Goal: Information Seeking & Learning: Find specific fact

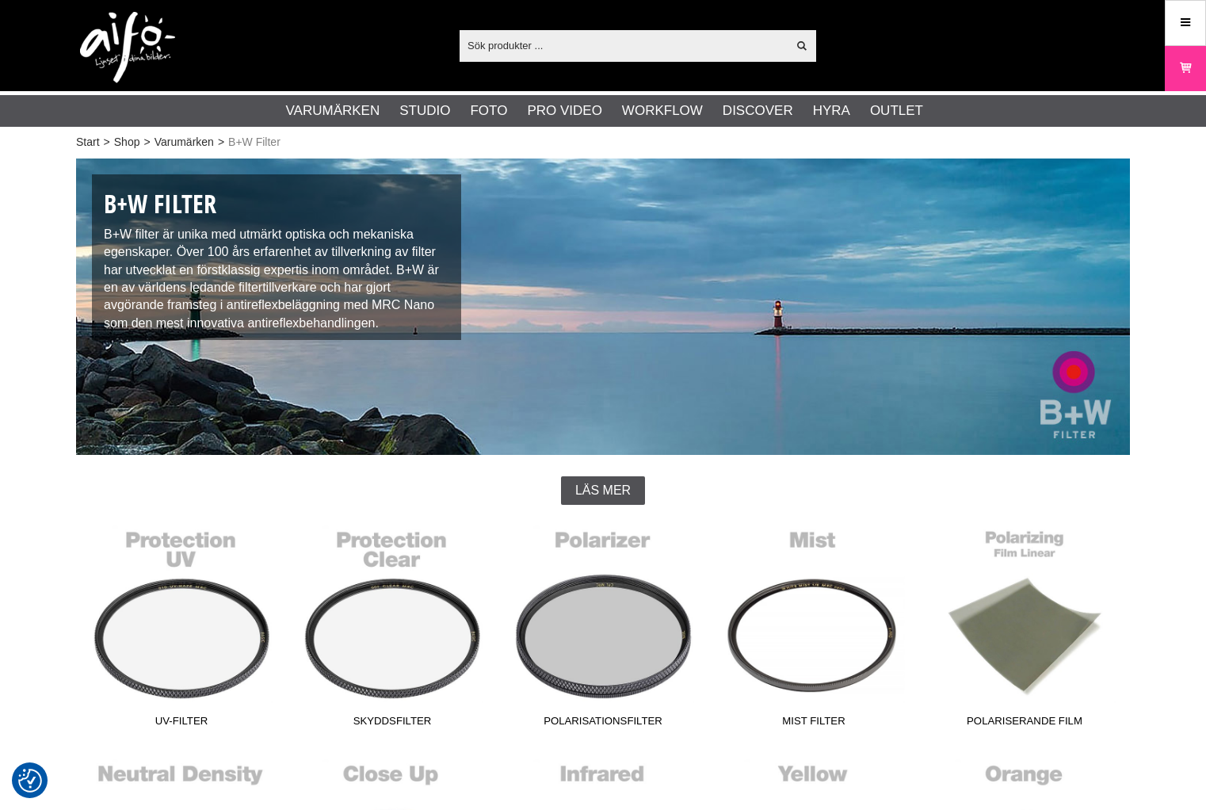
click at [561, 44] on input "text" at bounding box center [623, 45] width 327 height 24
paste input "TB-QR-004G"
type input "TB-QR-004G"
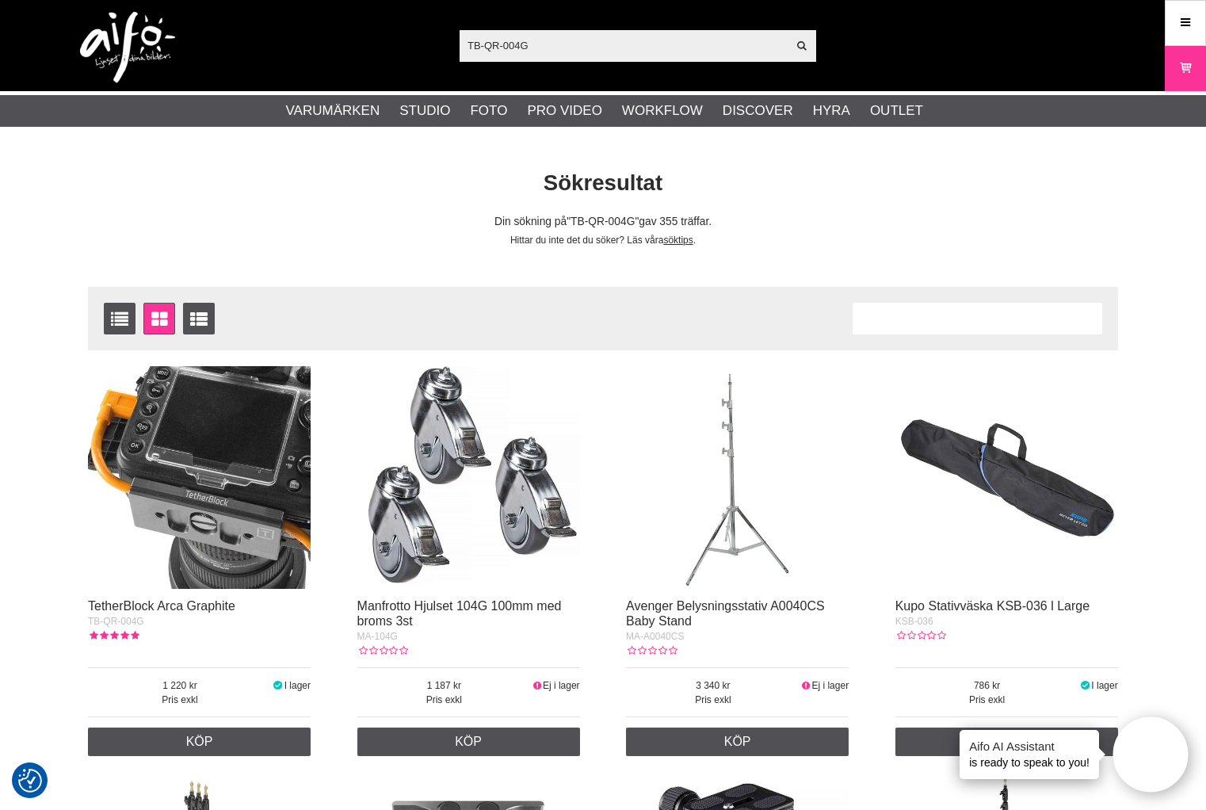
drag, startPoint x: 586, startPoint y: 52, endPoint x: 277, endPoint y: 35, distance: 308.8
click at [277, 35] on div "TB-QR-004G Visa alla Artiklar Kategorier av artiklar Din sökning på gav inga tr…" at bounding box center [603, 45] width 1078 height 91
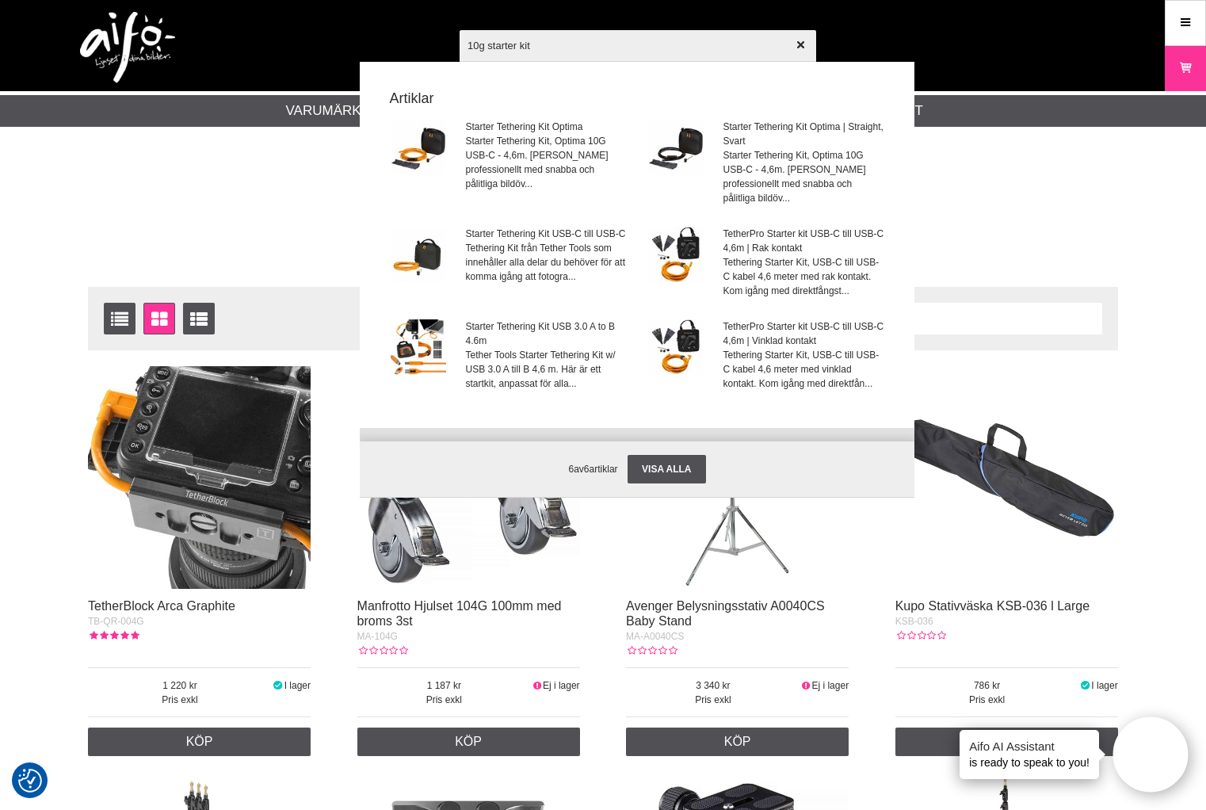
drag, startPoint x: 609, startPoint y: 40, endPoint x: 321, endPoint y: 21, distance: 288.3
click at [350, 25] on div "10g starter kit Visa alla Artiklar Starter Tethering Kit Optima Starter Tetheri…" at bounding box center [603, 45] width 1078 height 91
paste input "BTKC15G2-ORG"
type input "BTKC15G2-ORG"
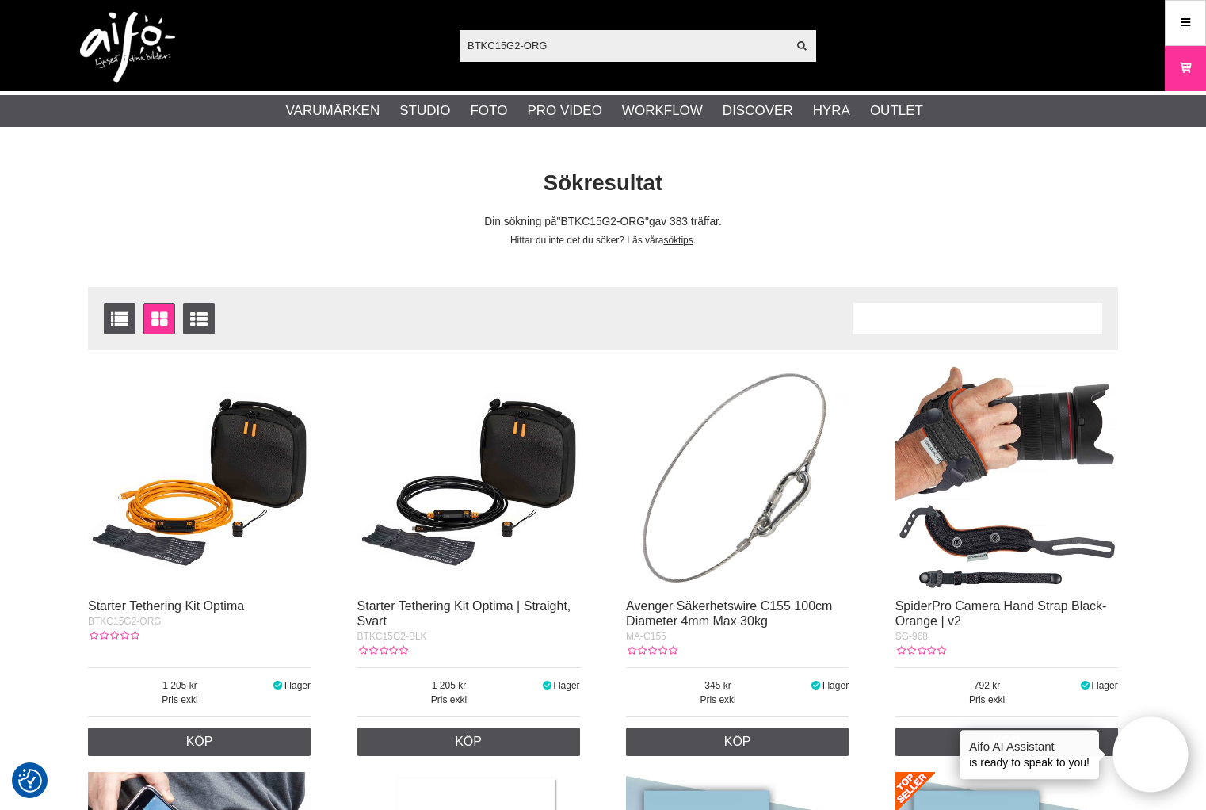
click at [208, 495] on img at bounding box center [199, 477] width 223 height 223
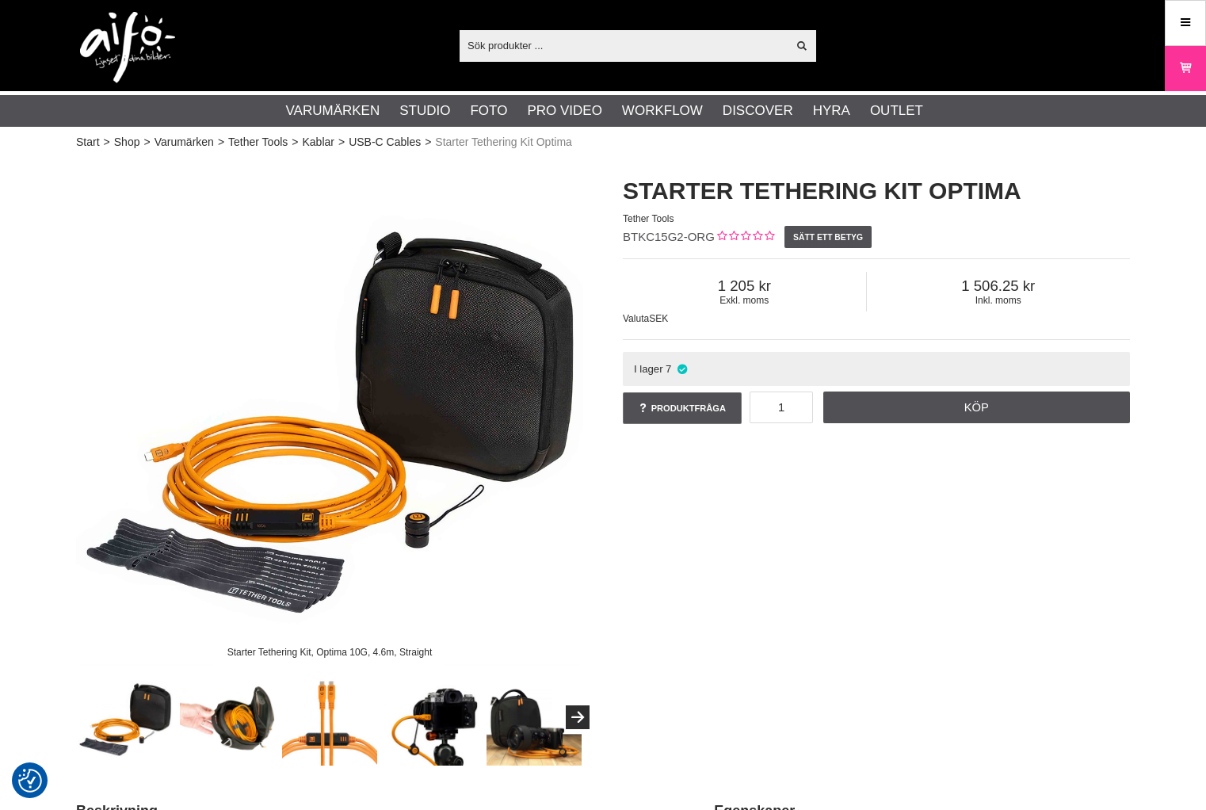
checkbox input "true"
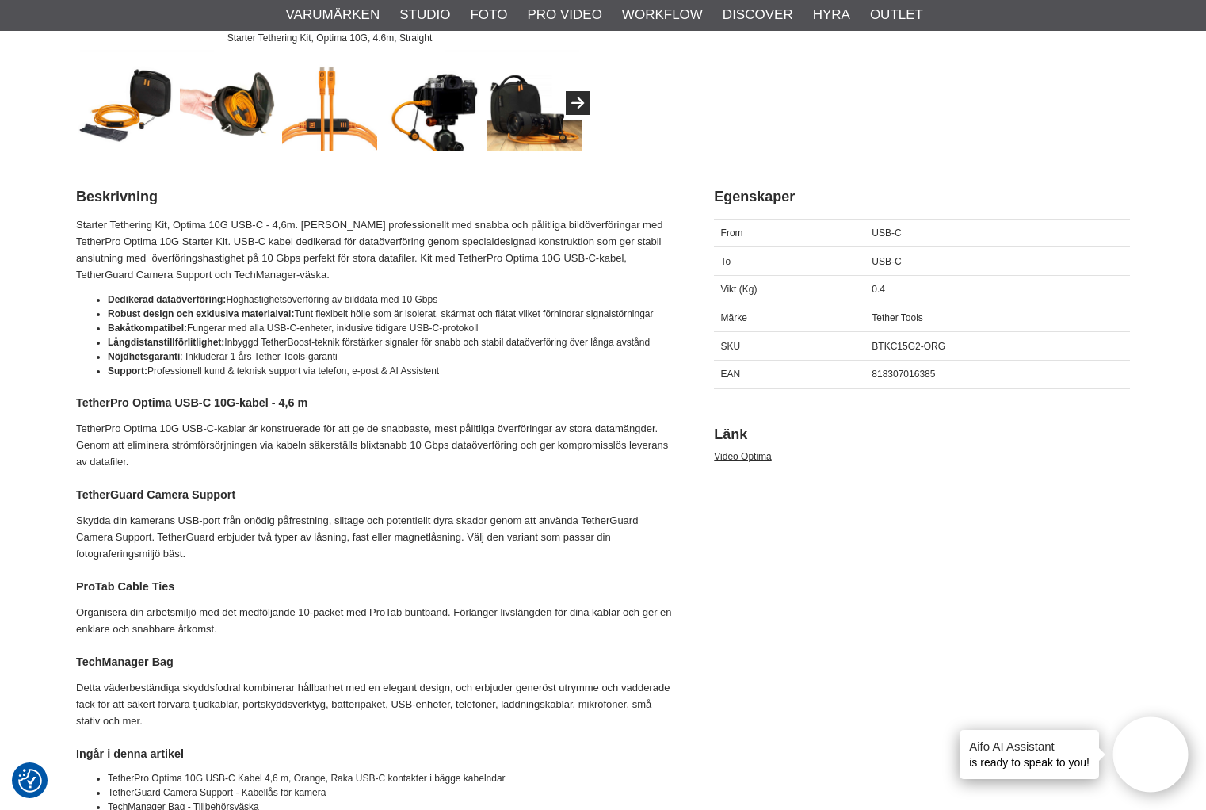
scroll to position [238, 0]
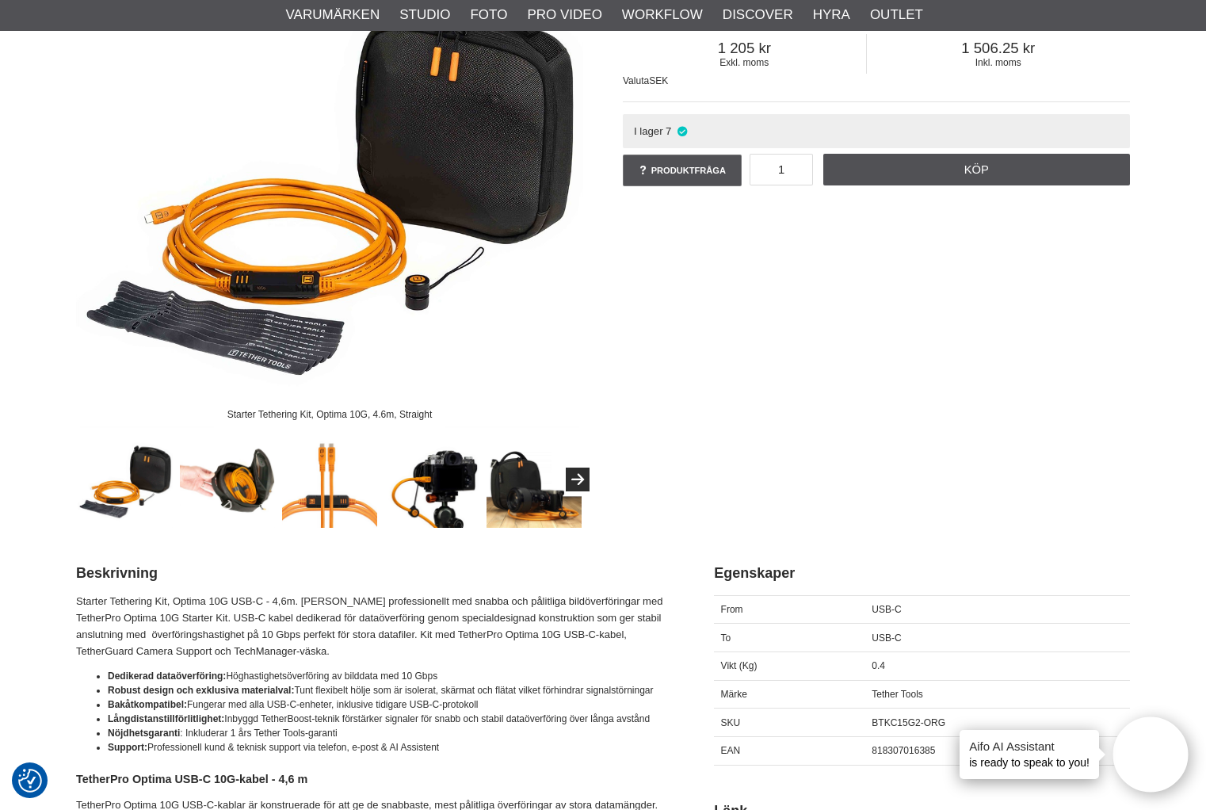
click at [515, 503] on img at bounding box center [535, 480] width 96 height 96
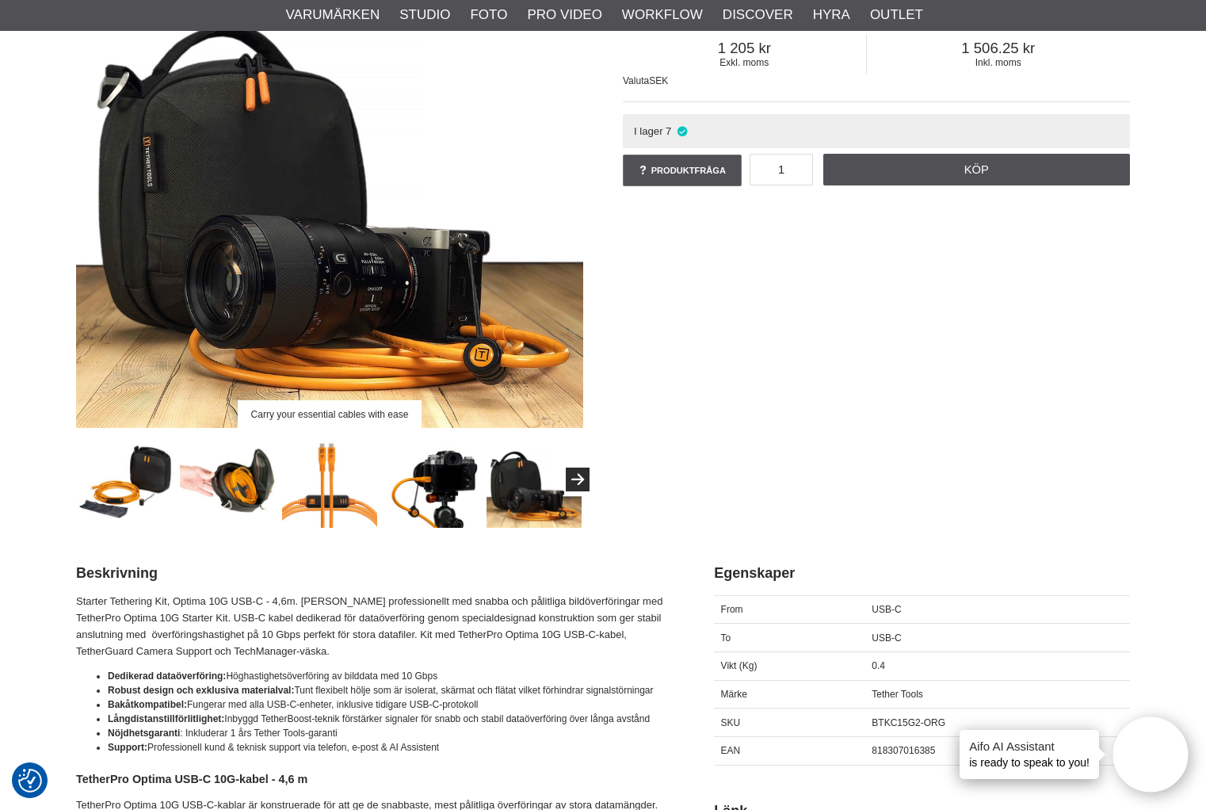
click at [438, 471] on img at bounding box center [432, 480] width 96 height 96
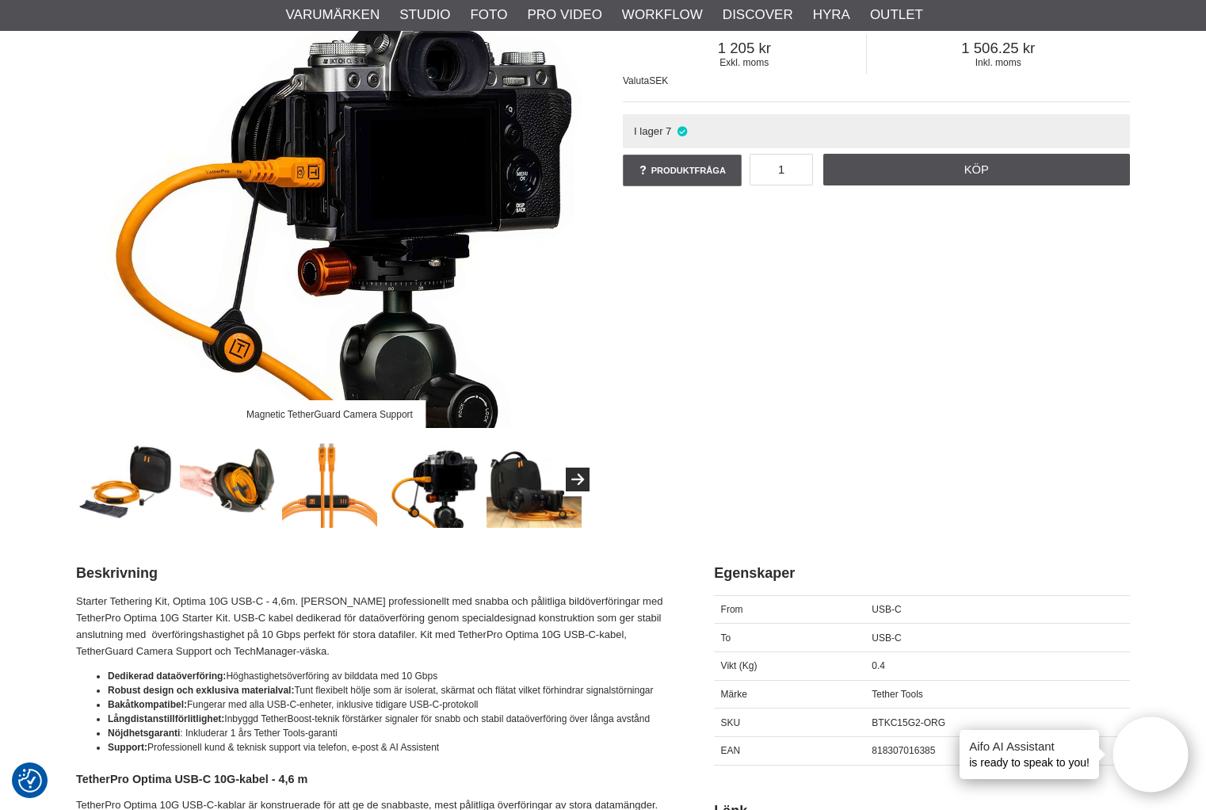
click at [330, 483] on img at bounding box center [330, 480] width 96 height 96
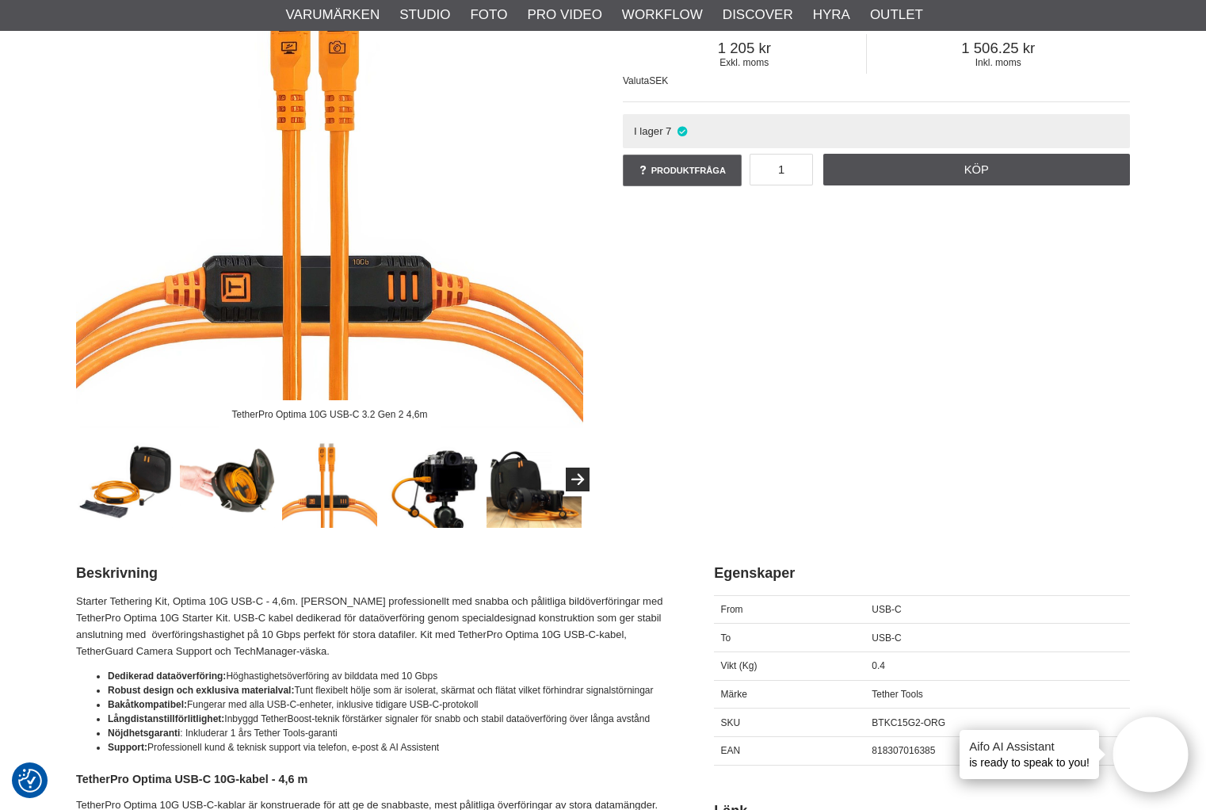
click at [231, 486] on img at bounding box center [228, 480] width 96 height 96
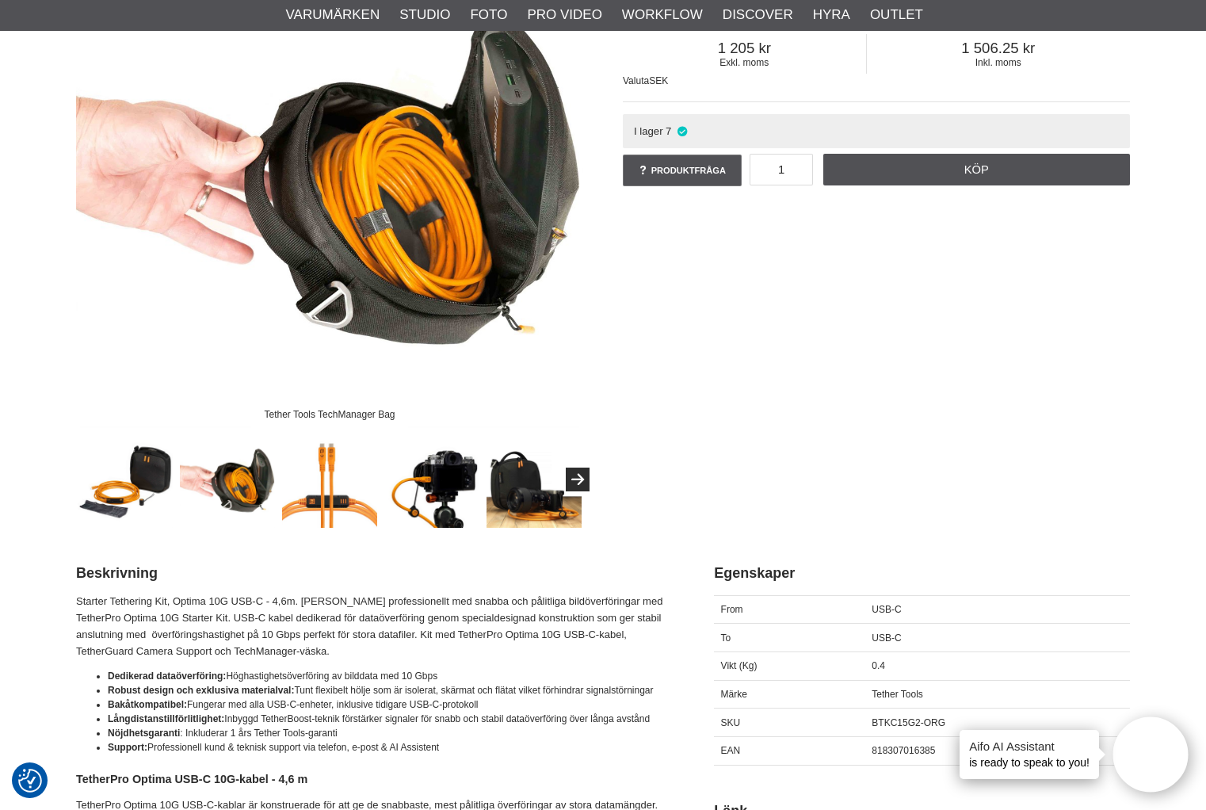
click at [138, 489] on img at bounding box center [126, 480] width 96 height 96
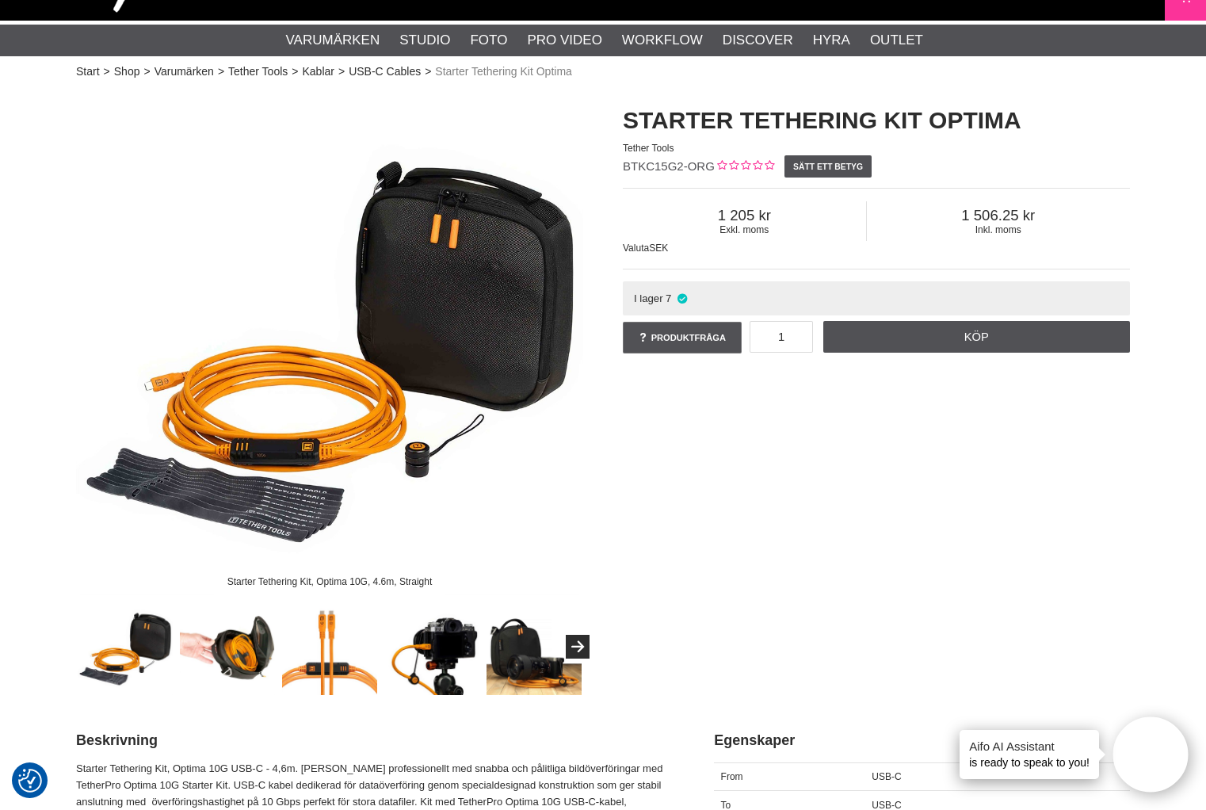
scroll to position [0, 0]
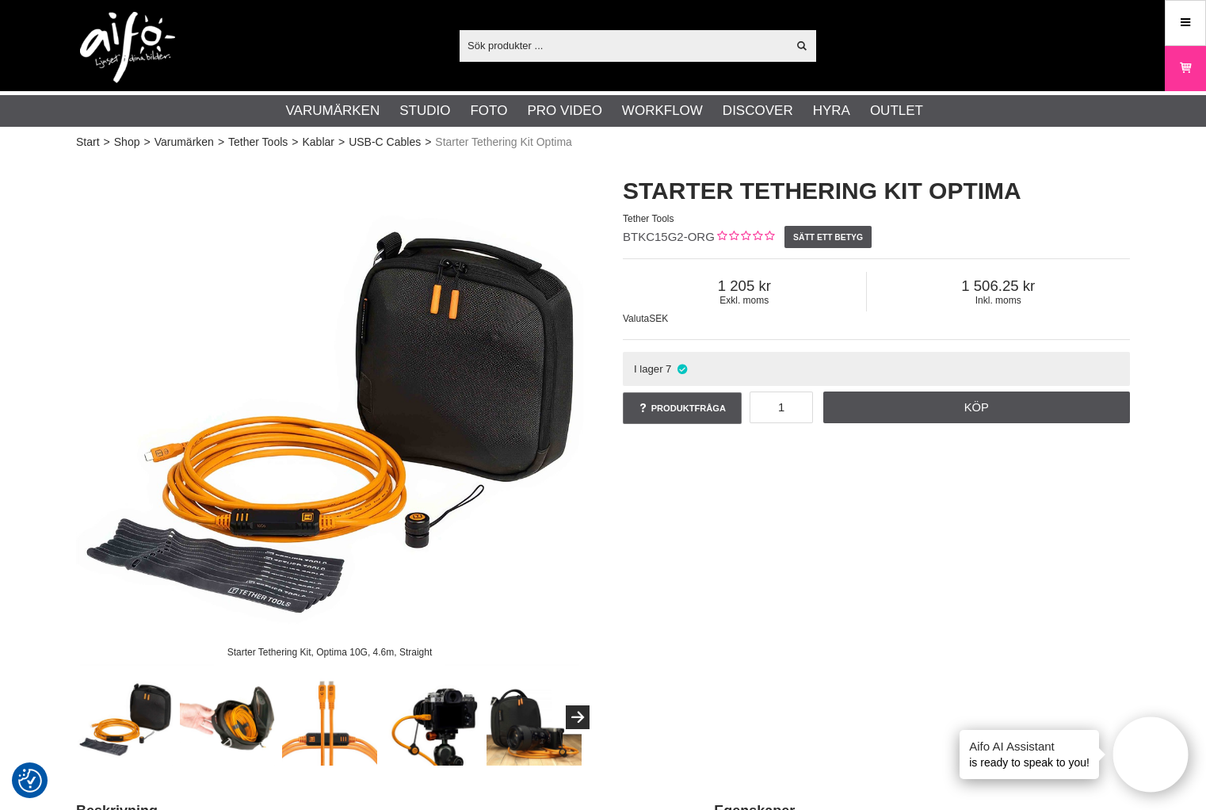
click at [621, 47] on input "text" at bounding box center [623, 45] width 327 height 24
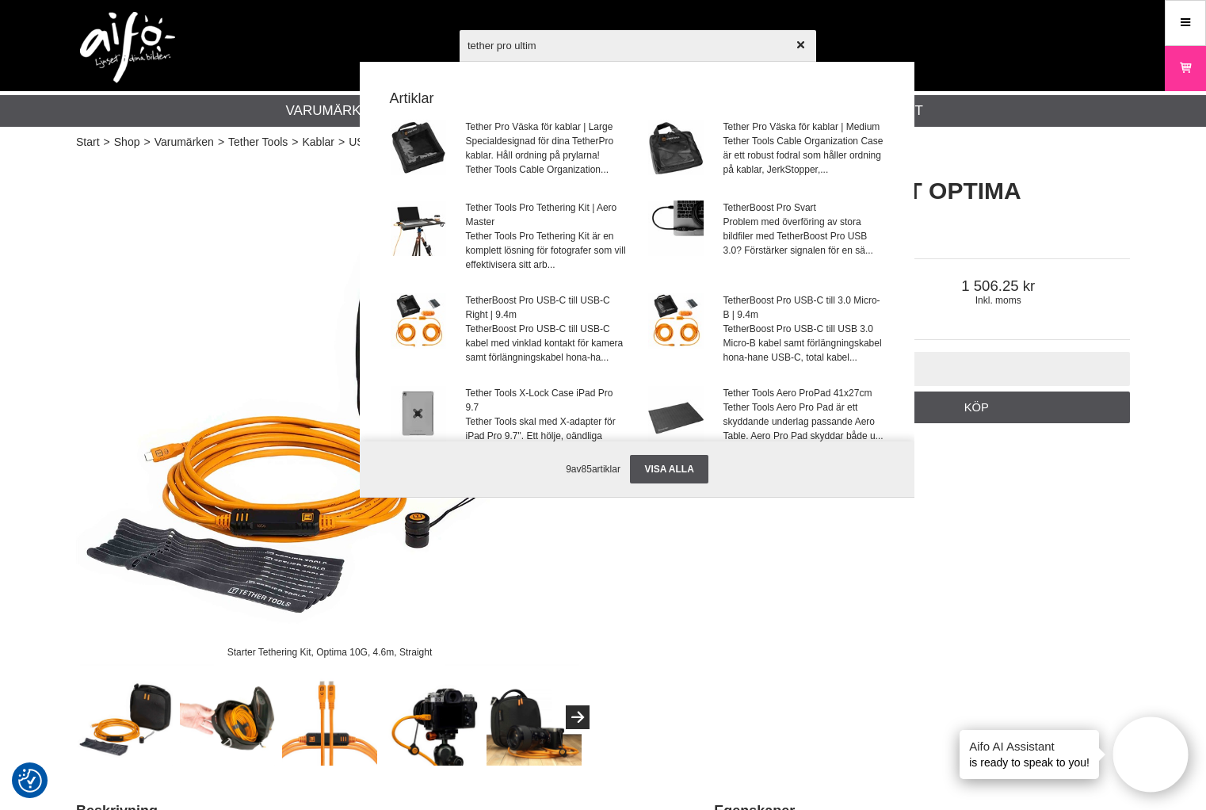
type input "tether pro ultima"
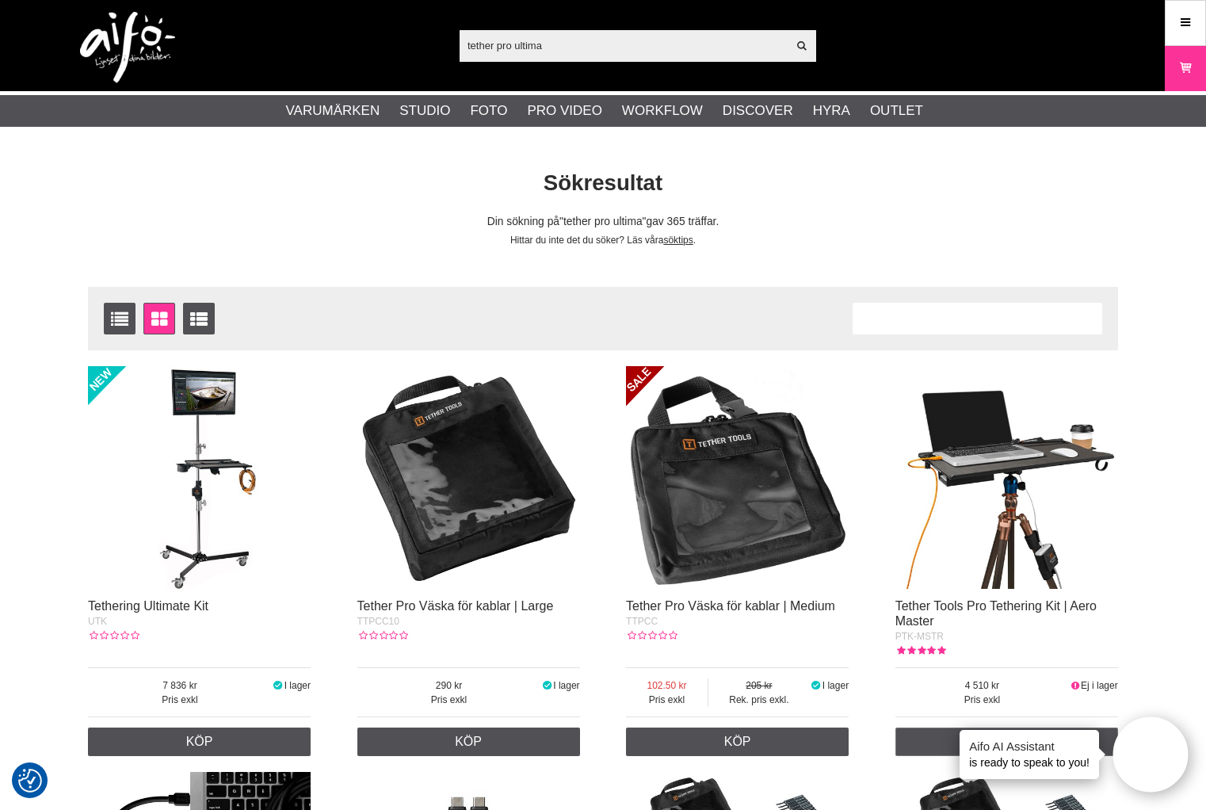
click at [536, 47] on input "tether pro ultima" at bounding box center [623, 45] width 327 height 24
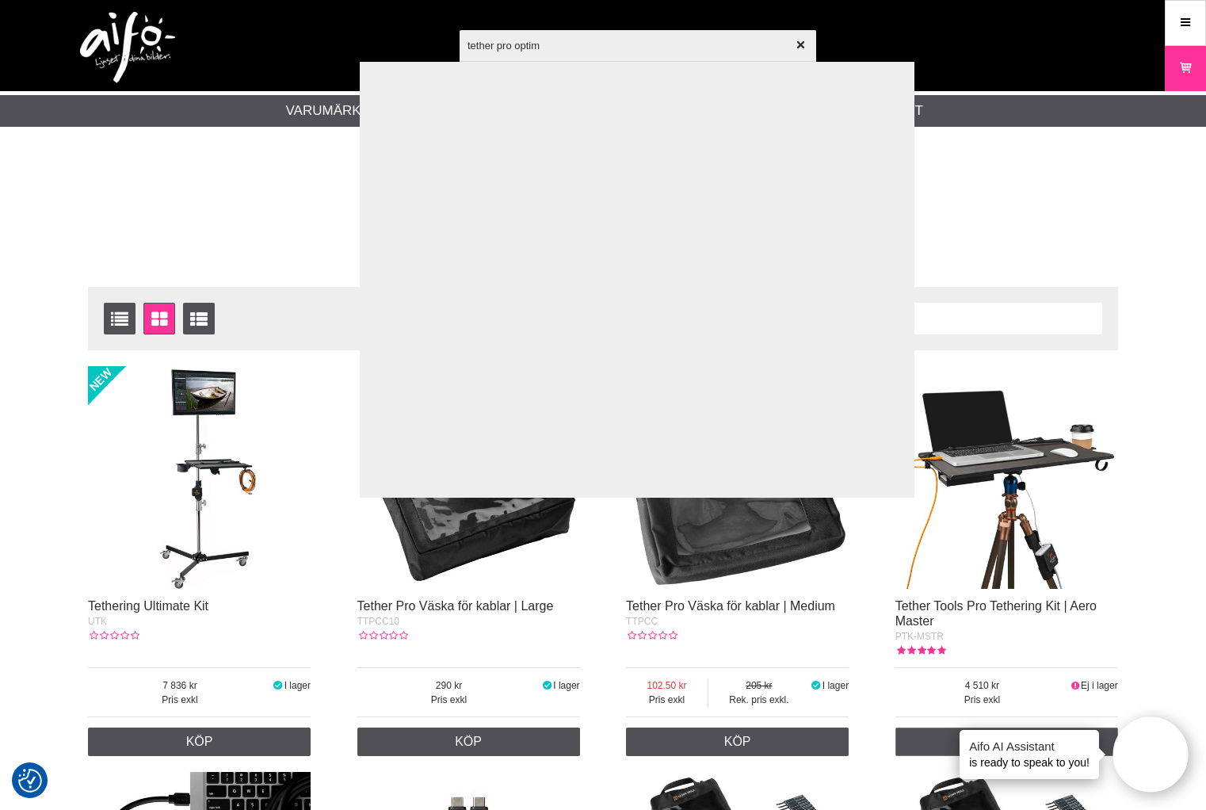
type input "tether pro optima"
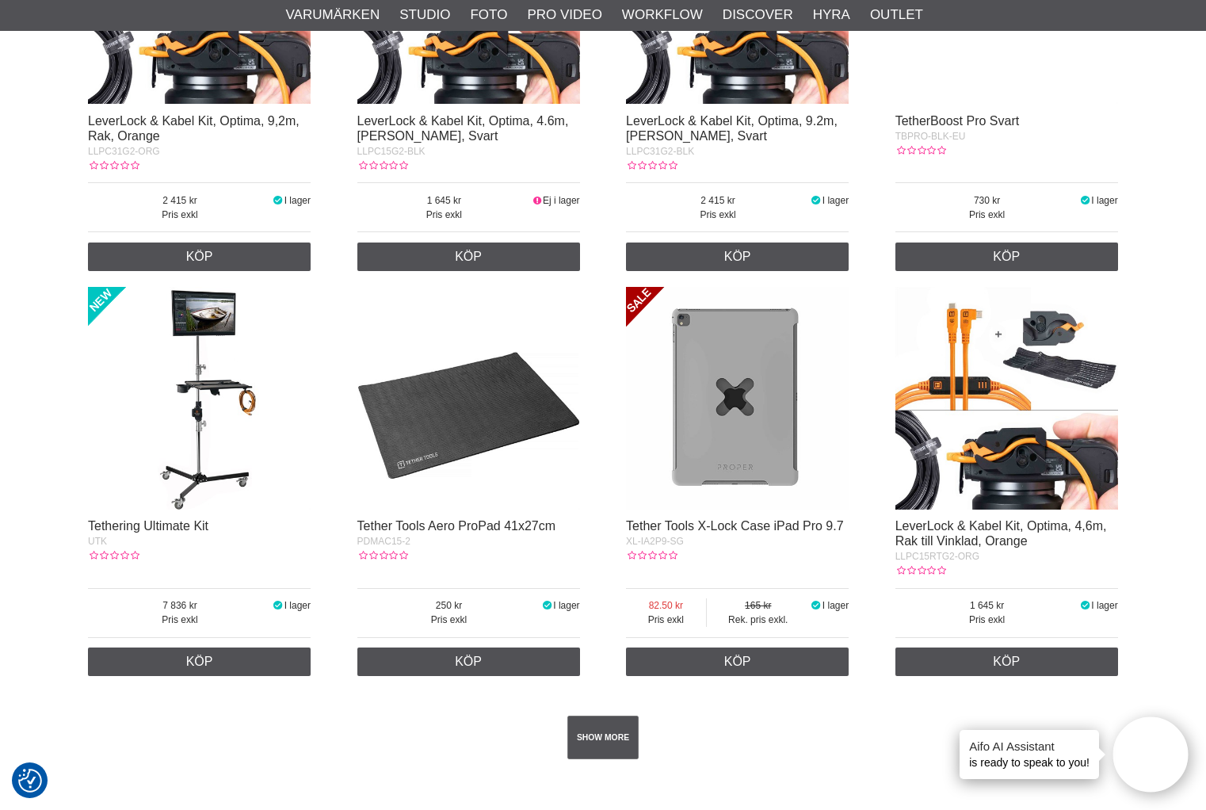
scroll to position [2536, 0]
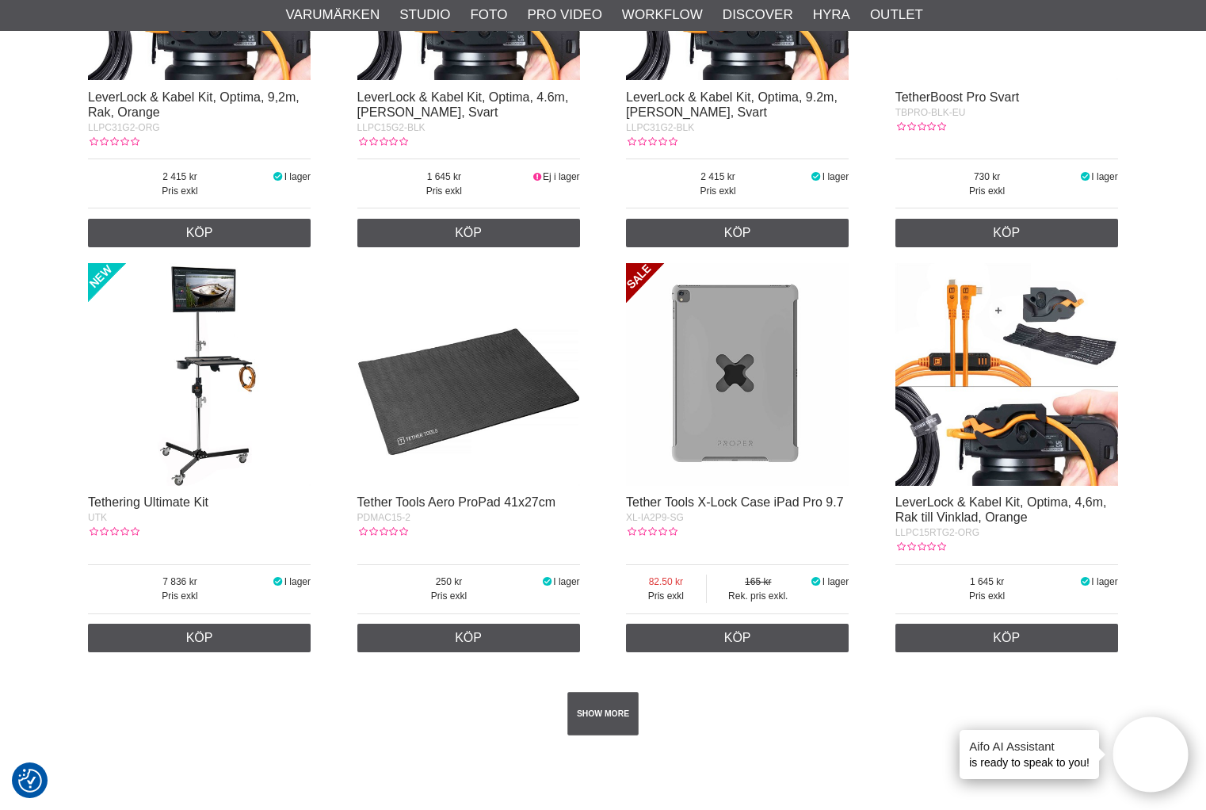
click at [1013, 468] on img at bounding box center [1007, 374] width 223 height 223
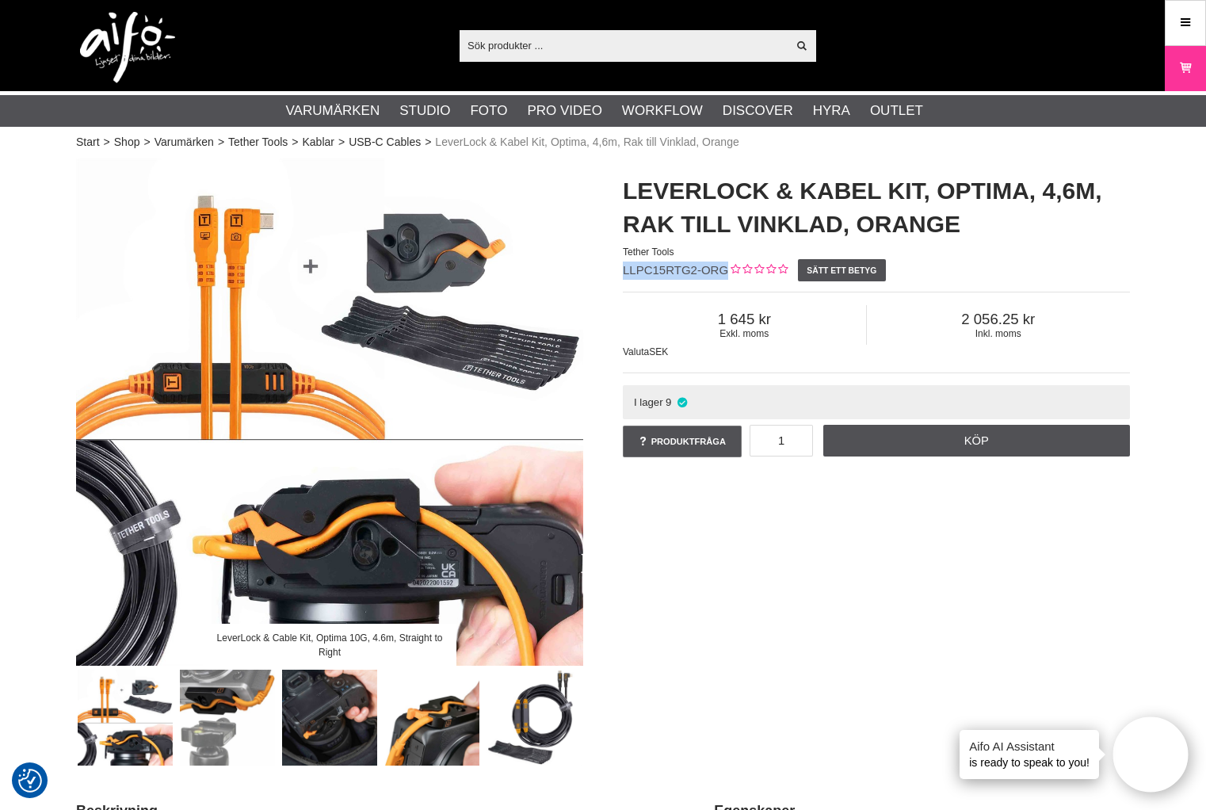
drag, startPoint x: 719, startPoint y: 269, endPoint x: 611, endPoint y: 276, distance: 108.0
click at [611, 276] on div "LeverLock & Kabel Kit, Optima, 4,6m, Rak till Vinklad, Orange Tether Tools LLPC…" at bounding box center [876, 318] width 547 height 318
copy span "LLPC15RTG2-ORG"
drag, startPoint x: 693, startPoint y: 362, endPoint x: 677, endPoint y: 355, distance: 17.4
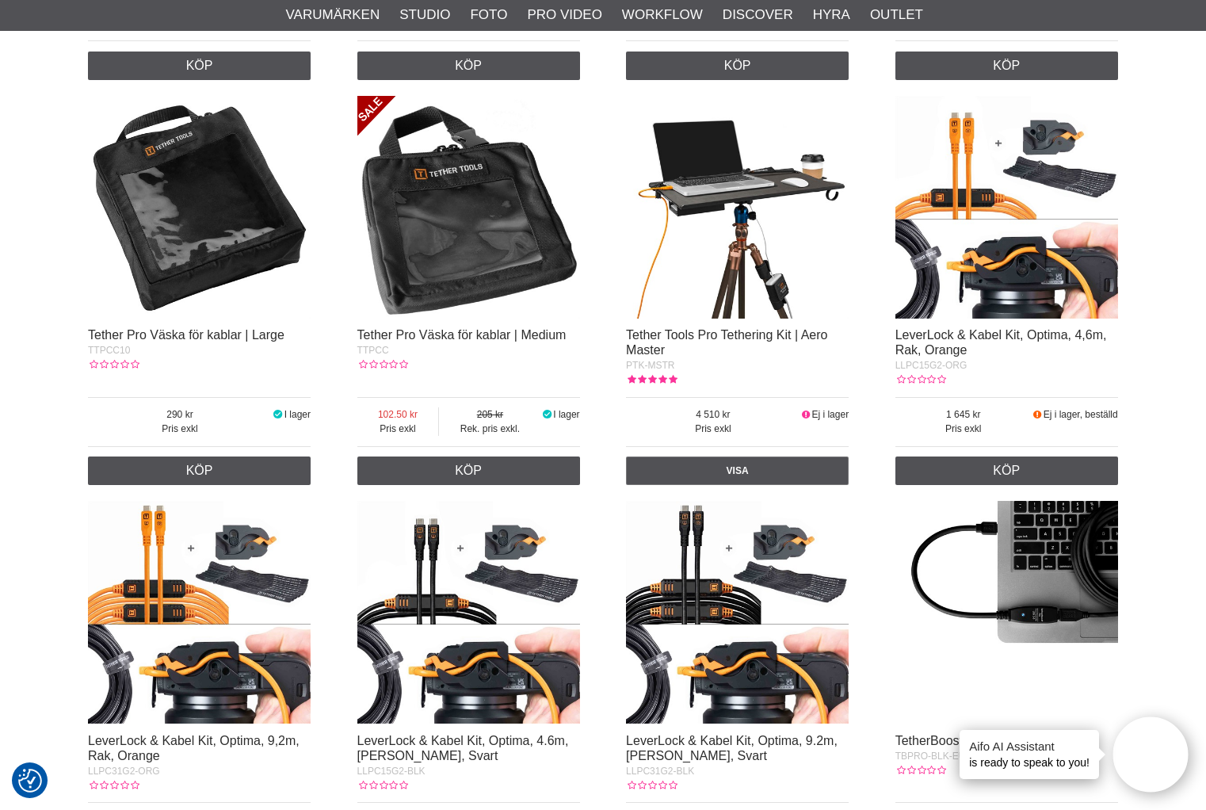
scroll to position [1744, 0]
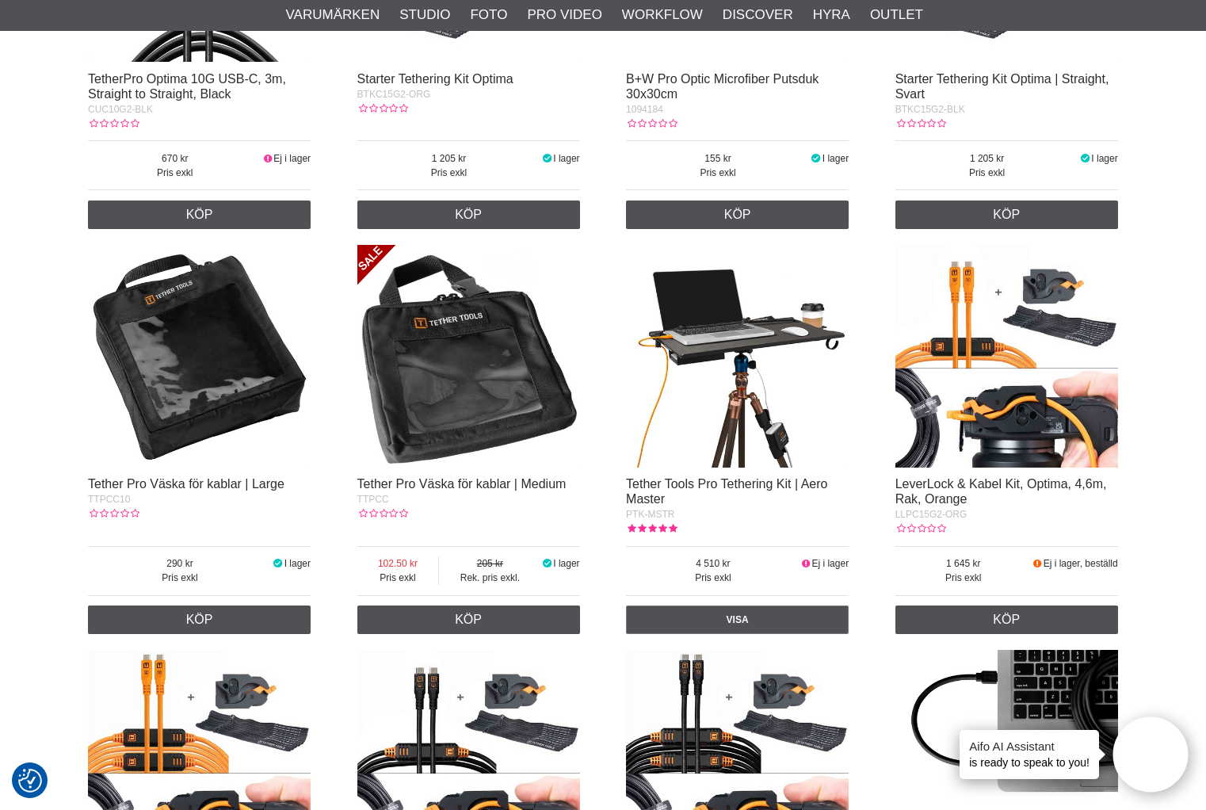
click at [498, 395] on img at bounding box center [468, 356] width 223 height 223
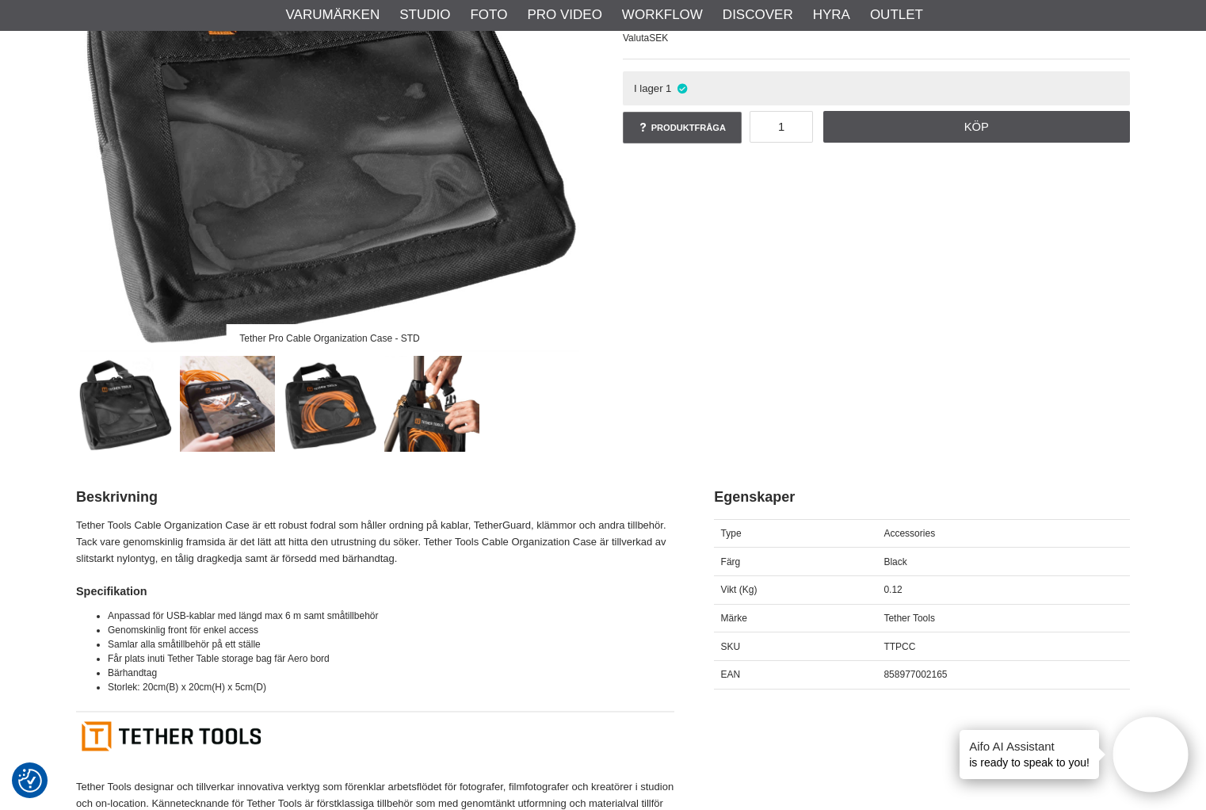
scroll to position [476, 0]
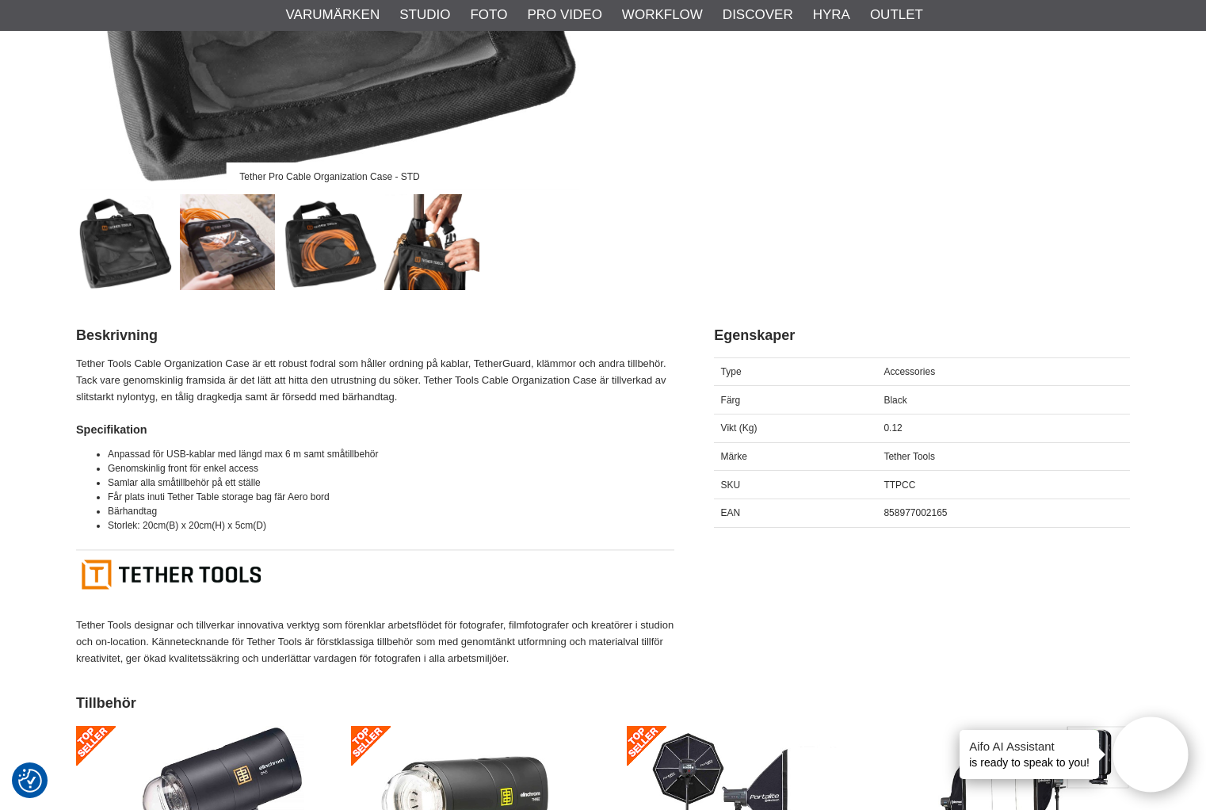
click at [922, 514] on span "858977002165" at bounding box center [915, 512] width 63 height 11
copy span "858977002165"
